Goal: Task Accomplishment & Management: Manage account settings

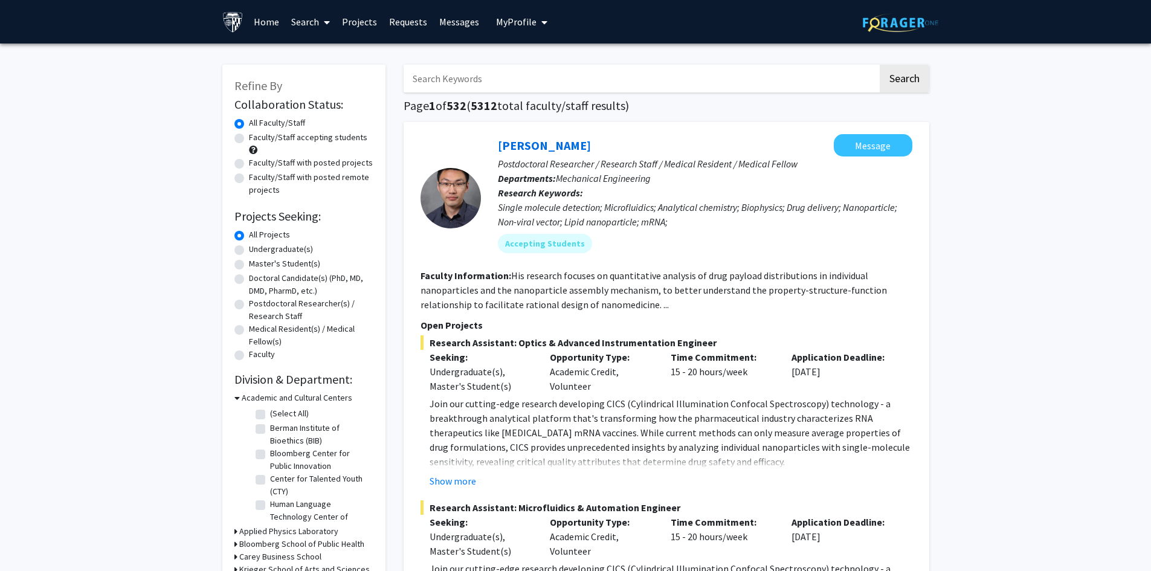
click at [503, 20] on span "My Profile" at bounding box center [516, 22] width 40 height 12
click at [550, 69] on span "View Profile" at bounding box center [571, 69] width 73 height 13
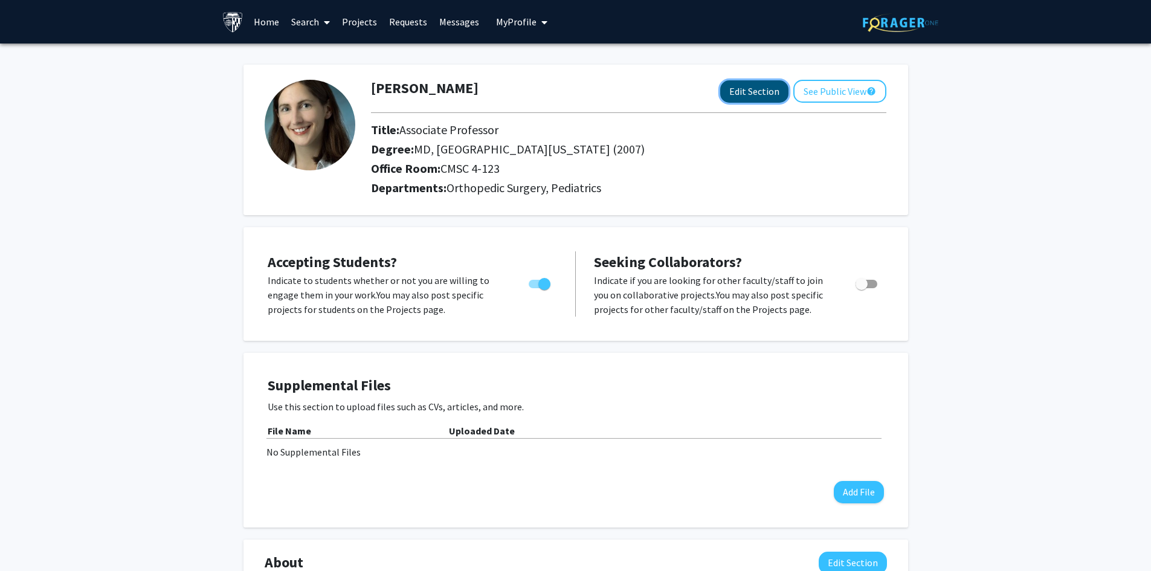
click at [737, 94] on button "Edit Section" at bounding box center [754, 91] width 68 height 22
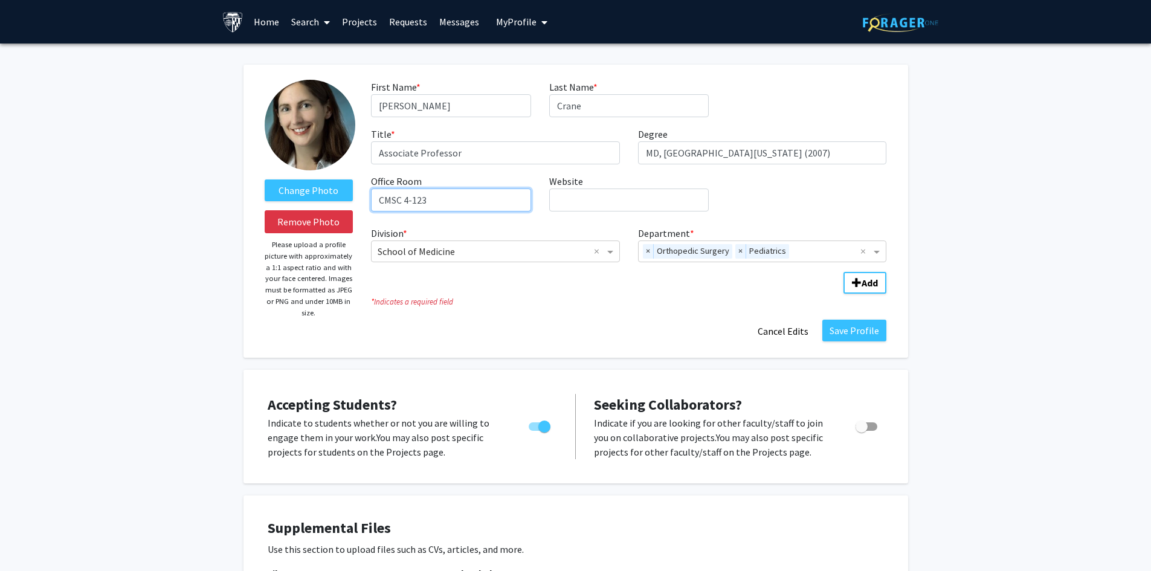
click at [441, 200] on input "CMSC 4-123" at bounding box center [451, 200] width 160 height 23
type input "CMSC 4120"
click at [856, 329] on button "Save Profile" at bounding box center [854, 331] width 64 height 22
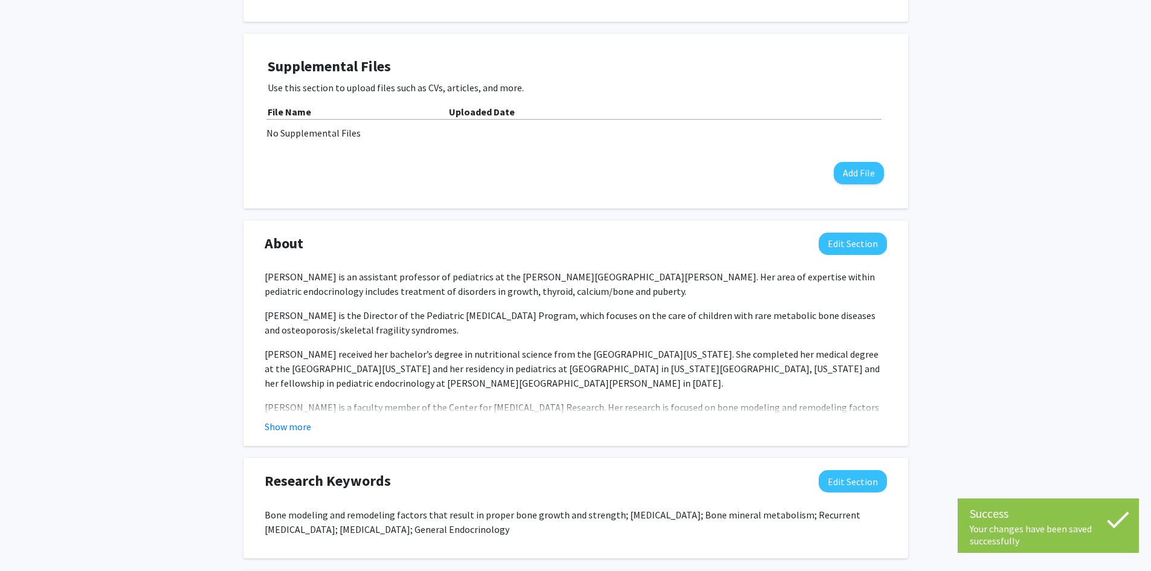
scroll to position [363, 0]
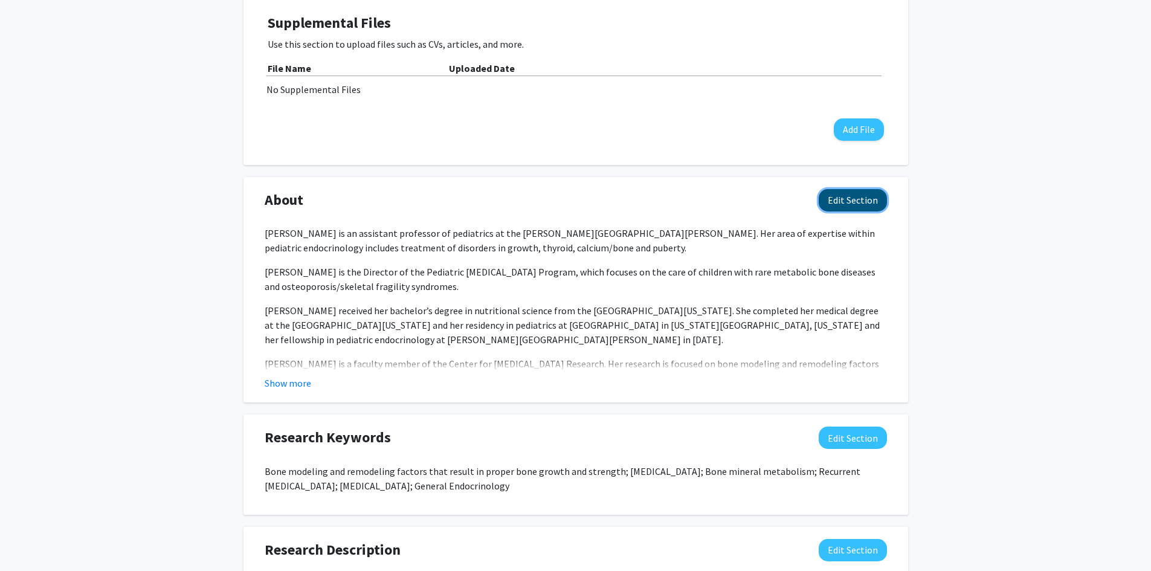
click at [848, 201] on button "Edit Section" at bounding box center [853, 200] width 68 height 22
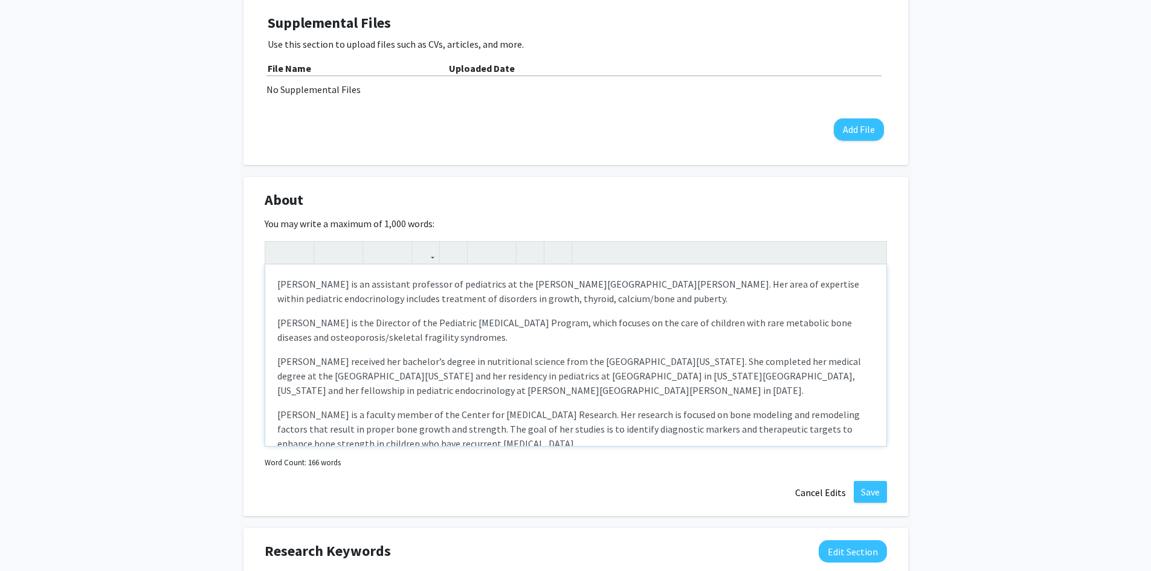
click at [393, 284] on p "[PERSON_NAME] is an assistant professor of pediatrics at the [PERSON_NAME][GEOG…" at bounding box center [575, 291] width 597 height 29
click at [463, 283] on p "[PERSON_NAME] is an Associate Professor of pediatrics at the [PERSON_NAME][GEOG…" at bounding box center [575, 291] width 597 height 29
type textarea "<l>Ip. Dolor S. Ametc ad el Seddoeius Temporinc ut Laboreetdo ma ali Enima Mini…"
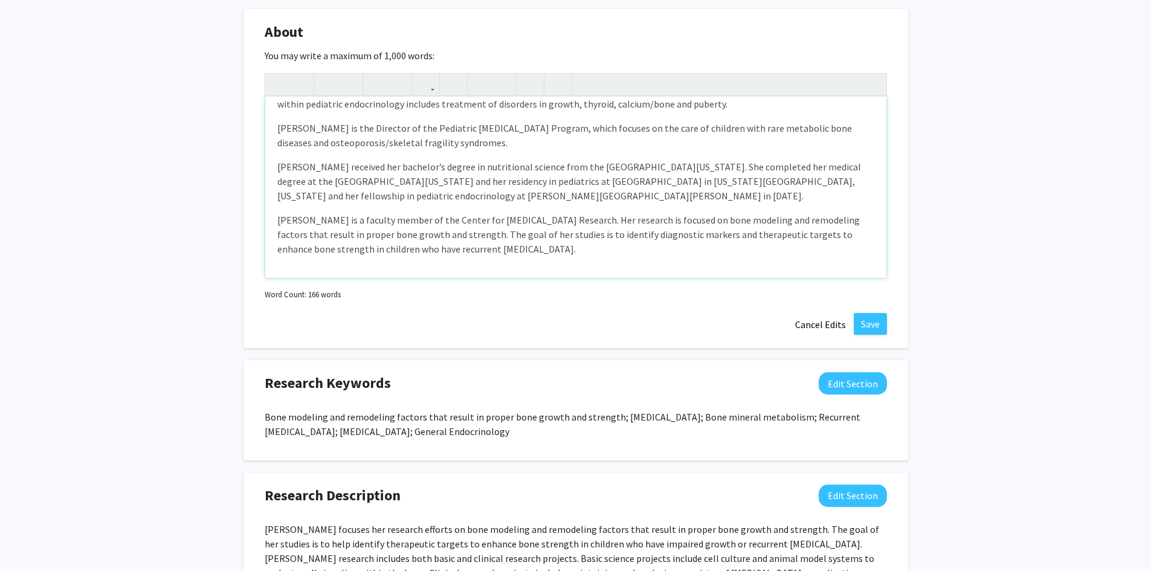
scroll to position [483, 0]
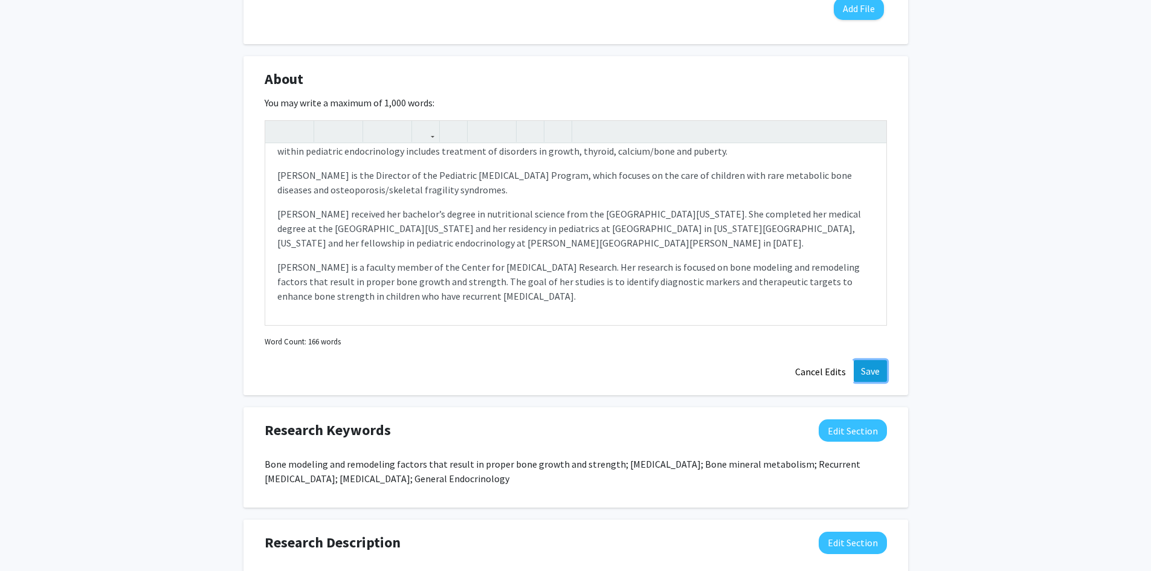
click at [874, 370] on button "Save" at bounding box center [870, 371] width 33 height 22
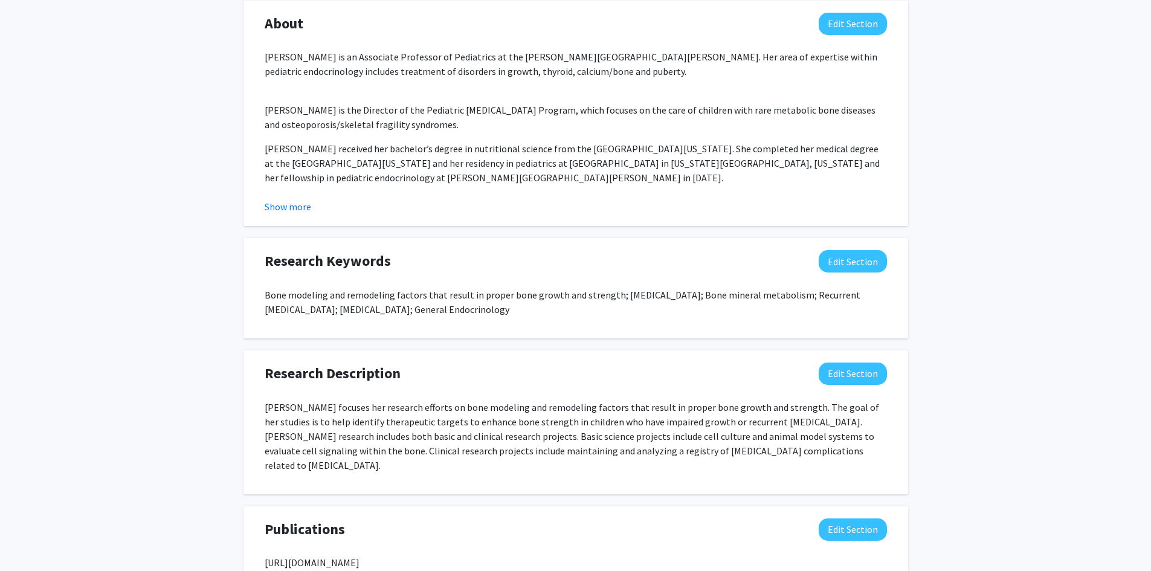
scroll to position [604, 0]
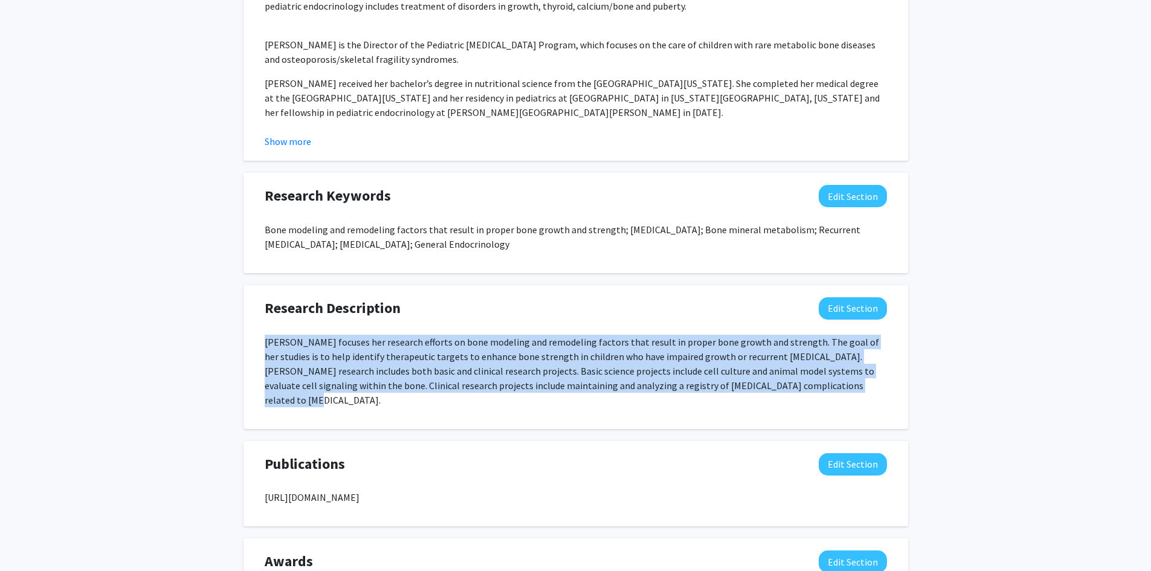
drag, startPoint x: 732, startPoint y: 384, endPoint x: 254, endPoint y: 340, distance: 479.9
click at [254, 340] on div "Research Description Edit Section [PERSON_NAME] focuses her research efforts on…" at bounding box center [575, 357] width 665 height 144
copy p "[PERSON_NAME] focuses her research efforts on bone modeling and remodeling fact…"
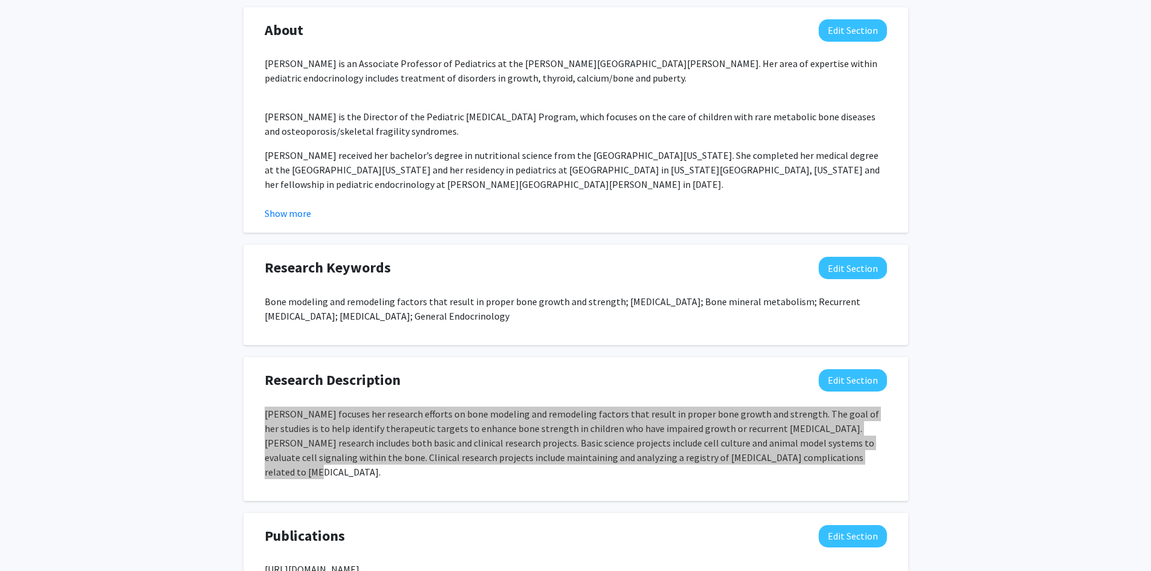
scroll to position [363, 0]
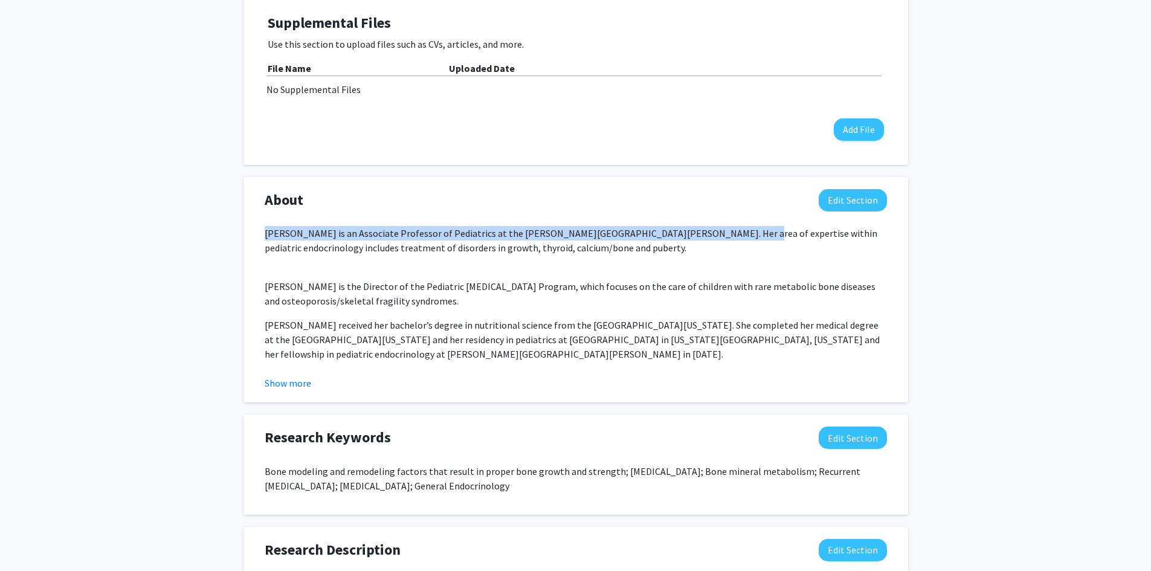
drag, startPoint x: 699, startPoint y: 231, endPoint x: 260, endPoint y: 231, distance: 439.2
click at [260, 231] on div "[PERSON_NAME] is an Associate Professor of Pediatrics at the [PERSON_NAME][GEOG…" at bounding box center [576, 308] width 640 height 164
copy p "[PERSON_NAME] is an Associate Professor of Pediatrics at the [PERSON_NAME][GEOG…"
